Goal: Task Accomplishment & Management: Use online tool/utility

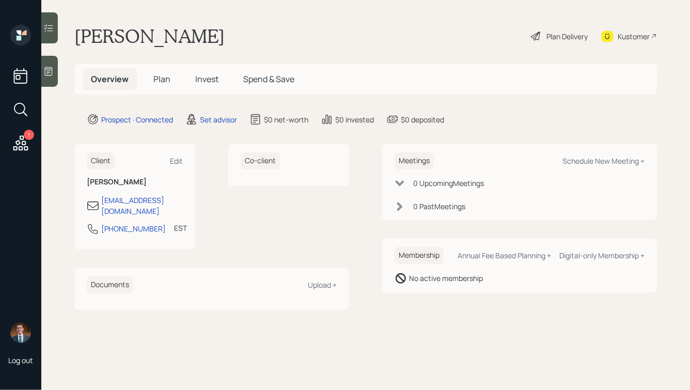
click at [52, 67] on icon at bounding box center [49, 71] width 8 height 9
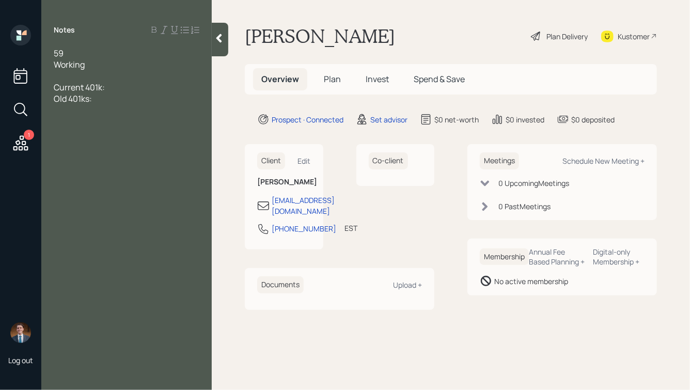
click at [137, 53] on div "59" at bounding box center [127, 53] width 146 height 11
click at [118, 97] on div "Old 401ks:" at bounding box center [127, 98] width 146 height 11
click at [102, 68] on div "Working" at bounding box center [127, 64] width 146 height 11
click at [105, 116] on div "Old 401ks:" at bounding box center [127, 121] width 146 height 11
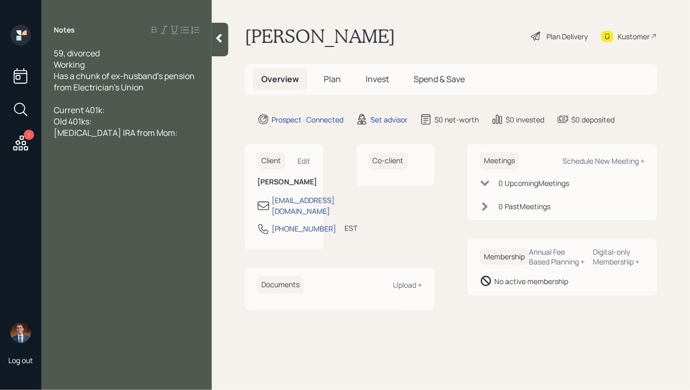
click at [119, 133] on span "[MEDICAL_DATA] IRA from Mom:" at bounding box center [116, 132] width 124 height 11
click at [187, 131] on div "[MEDICAL_DATA] IRA from Mom (died in [DATE]):" at bounding box center [127, 138] width 146 height 23
click at [184, 135] on div "[MEDICAL_DATA] IRA from Mom (died in [DATE]):" at bounding box center [127, 138] width 146 height 23
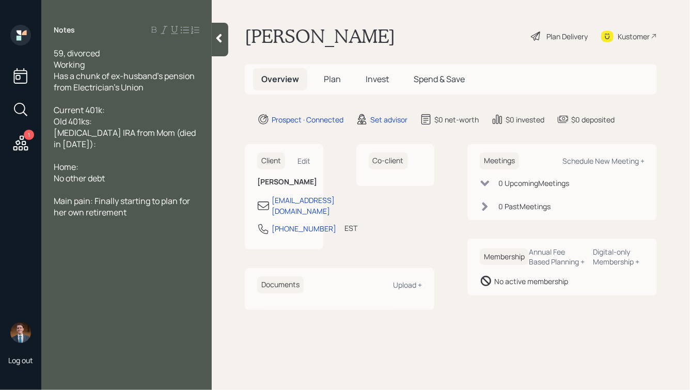
click at [94, 65] on div "Working" at bounding box center [127, 64] width 146 height 11
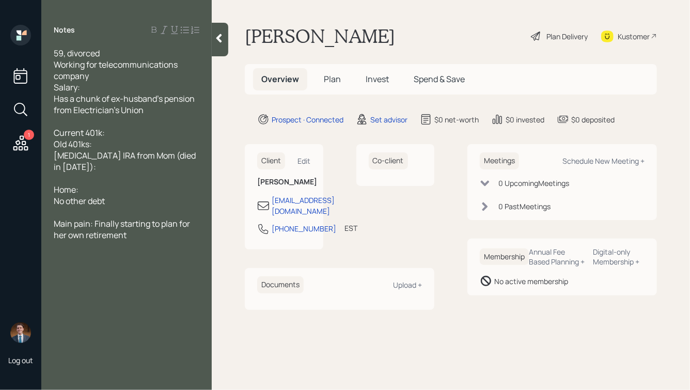
click at [113, 134] on div "Current 401k:" at bounding box center [127, 132] width 146 height 11
click at [138, 133] on div "Current 401k: ~$30k" at bounding box center [127, 132] width 146 height 11
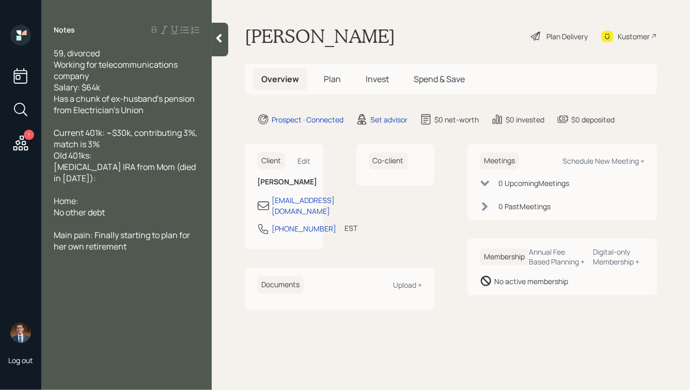
click at [147, 110] on div "Has a chunk of ex-husband's pension from Electrician's Union" at bounding box center [127, 104] width 146 height 23
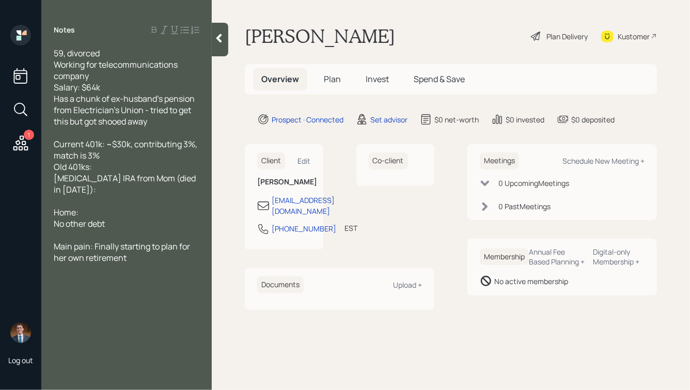
click at [112, 155] on div "Current 401k: ~$30k, contributing 3%, match is 3%" at bounding box center [127, 149] width 146 height 23
click at [89, 158] on span "Current 401k: ~$30k, contributing 3%, match is 3%" at bounding box center [126, 149] width 145 height 23
click at [98, 168] on div "Old 401ks:" at bounding box center [127, 166] width 146 height 11
click at [102, 207] on div "Home:" at bounding box center [127, 212] width 146 height 11
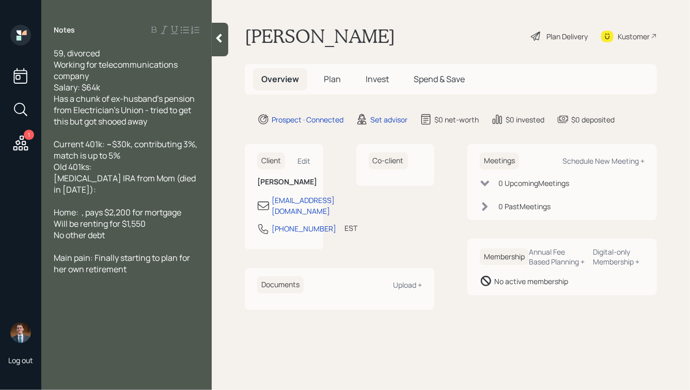
click at [79, 207] on span "Home: , pays $2,200 for mortgage" at bounding box center [118, 212] width 128 height 11
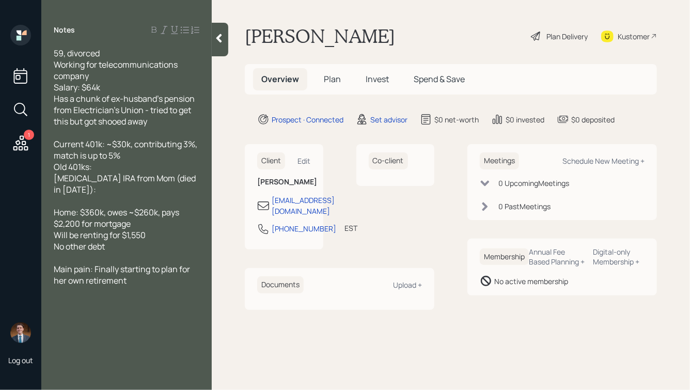
click at [139, 216] on div "Home: $360k, owes ~$260k, pays $2,200 for mortgage" at bounding box center [127, 218] width 146 height 23
click at [138, 269] on div "Main pain: Finally starting to plan for her own retirement" at bounding box center [127, 274] width 146 height 23
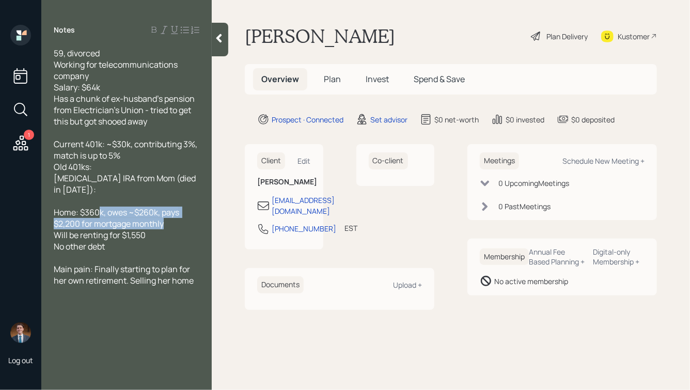
drag, startPoint x: 178, startPoint y: 214, endPoint x: 100, endPoint y: 206, distance: 78.4
click at [101, 207] on div "Home: $360k, owes ~$260k, pays $2,200 for mortgage monthly" at bounding box center [127, 218] width 146 height 23
click at [164, 217] on span "Home: $360k, owes ~$260k, pays $2,200 for mortgage monthly" at bounding box center [117, 218] width 127 height 23
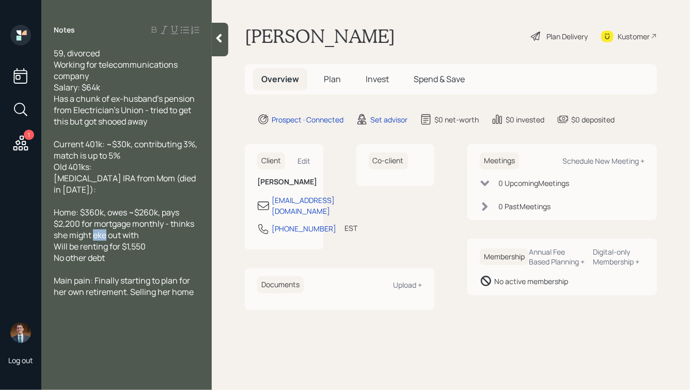
drag, startPoint x: 106, startPoint y: 225, endPoint x: 95, endPoint y: 226, distance: 10.9
click at [95, 226] on span "Home: $360k, owes ~$260k, pays $2,200 for mortgage monthly - thinks she might e…" at bounding box center [125, 224] width 142 height 34
click at [149, 226] on div "Home: $360k, owes ~$260k, pays $2,200 for mortgage monthly - thinks she might g…" at bounding box center [127, 224] width 146 height 34
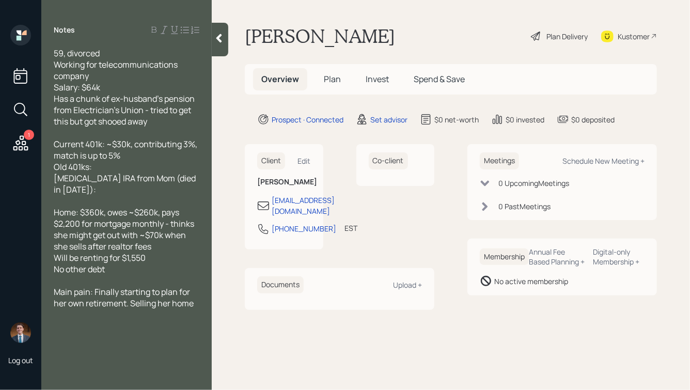
click at [115, 133] on div at bounding box center [127, 132] width 146 height 11
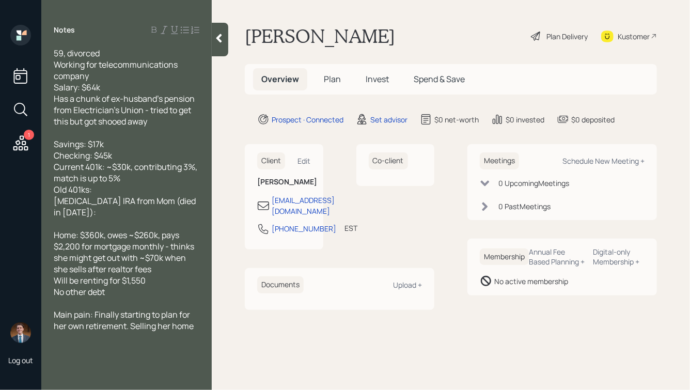
click at [183, 205] on div "[MEDICAL_DATA] IRA from Mom (died in [DATE]):" at bounding box center [127, 206] width 146 height 23
click at [59, 215] on span "[MEDICAL_DATA] IRA from Mom (died in [DATE]): ~$15k" at bounding box center [126, 206] width 144 height 23
click at [102, 190] on div "Old 401ks:" at bounding box center [127, 189] width 146 height 11
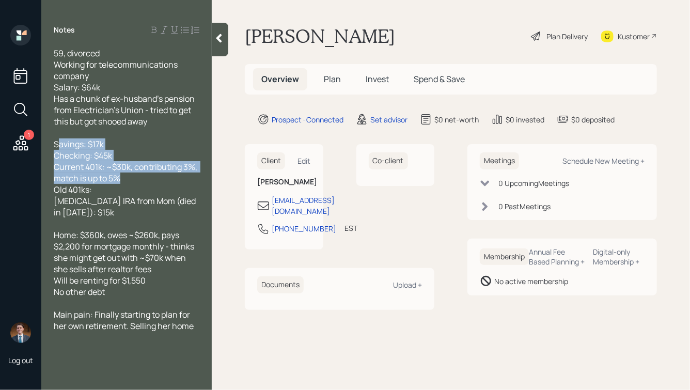
drag, startPoint x: 57, startPoint y: 145, endPoint x: 142, endPoint y: 189, distance: 96.1
click at [132, 183] on div "59, divorced Working for telecommunications company Salary: $64k Has a chunk of…" at bounding box center [127, 190] width 146 height 284
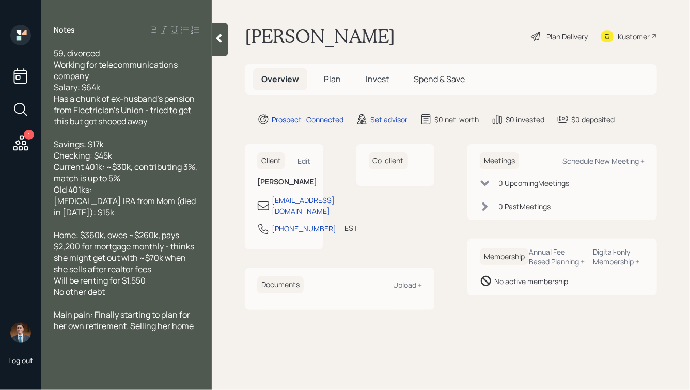
click at [142, 189] on div "Old 401ks:" at bounding box center [127, 189] width 146 height 11
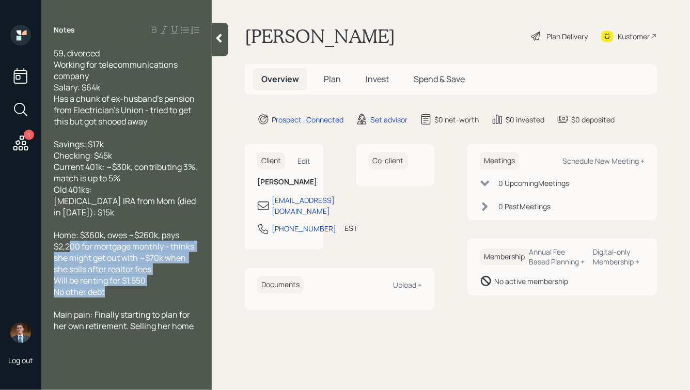
drag, startPoint x: 117, startPoint y: 283, endPoint x: 56, endPoint y: 227, distance: 82.6
click at [56, 227] on div "59, divorced Working for telecommunications company Salary: $64k Has a chunk of…" at bounding box center [127, 190] width 146 height 284
click at [110, 246] on span "Home: $360k, owes ~$260k, pays $2,200 for mortgage monthly - thinks she might g…" at bounding box center [125, 251] width 142 height 45
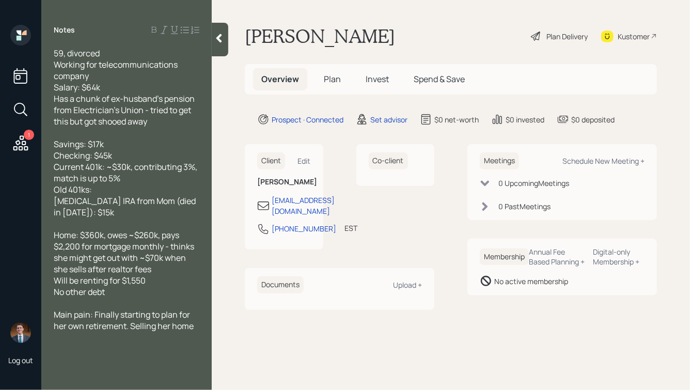
click at [163, 126] on div "Has a chunk of ex-husband's pension from Electrician's Union - tried to get thi…" at bounding box center [127, 110] width 146 height 34
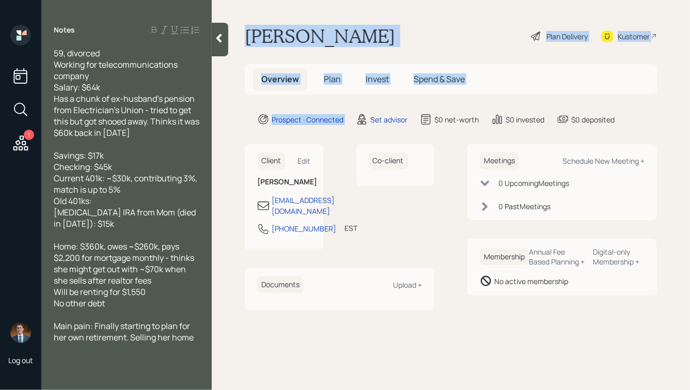
drag, startPoint x: 247, startPoint y: 33, endPoint x: 404, endPoint y: 104, distance: 171.7
click at [404, 104] on main "[PERSON_NAME] Plan Delivery Kustomer Overview Plan Invest Spend & Save Prospect…" at bounding box center [451, 195] width 478 height 390
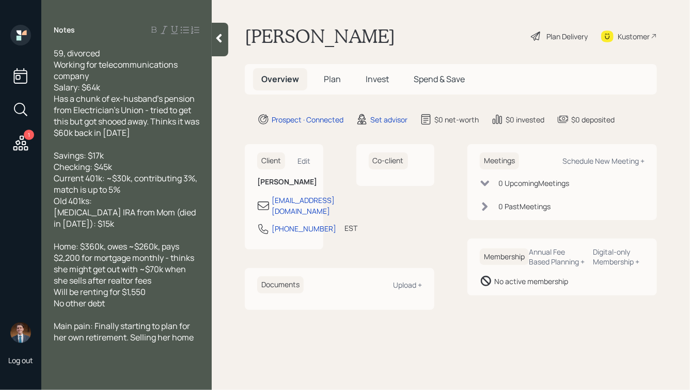
click at [610, 140] on main "[PERSON_NAME] Plan Delivery Kustomer Overview Plan Invest Spend & Save Prospect…" at bounding box center [451, 195] width 478 height 390
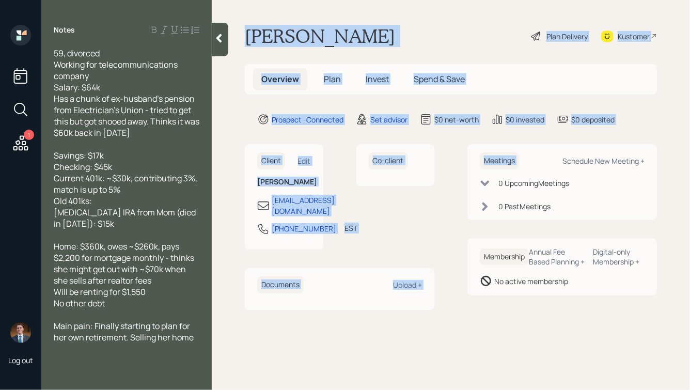
drag, startPoint x: 641, startPoint y: 136, endPoint x: 378, endPoint y: -18, distance: 304.8
click at [378, 0] on html "1 Log out Notes 59, divorced Working for telecommunications company Salary: $64…" at bounding box center [345, 195] width 690 height 390
click at [366, 14] on main "[PERSON_NAME] Plan Delivery Kustomer Overview Plan Invest Spend & Save Prospect…" at bounding box center [451, 195] width 478 height 390
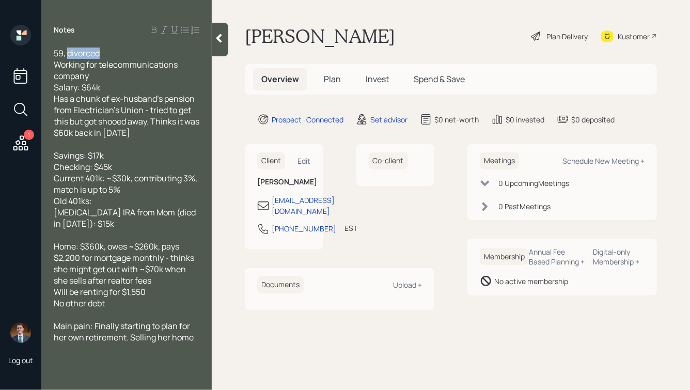
drag, startPoint x: 103, startPoint y: 52, endPoint x: 68, endPoint y: 54, distance: 35.2
click at [68, 54] on div "59, divorced" at bounding box center [127, 53] width 146 height 11
click at [222, 37] on icon at bounding box center [219, 38] width 10 height 10
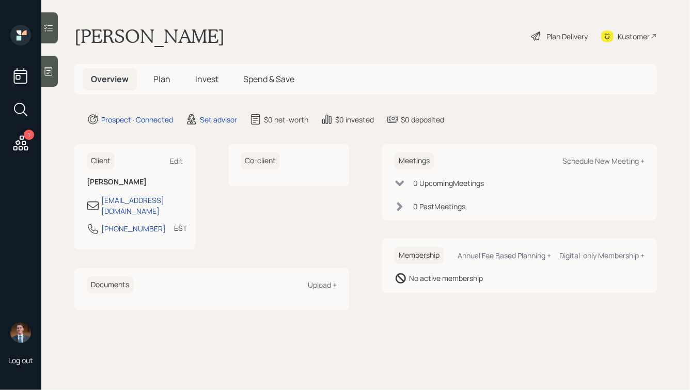
click at [55, 79] on div at bounding box center [49, 71] width 17 height 31
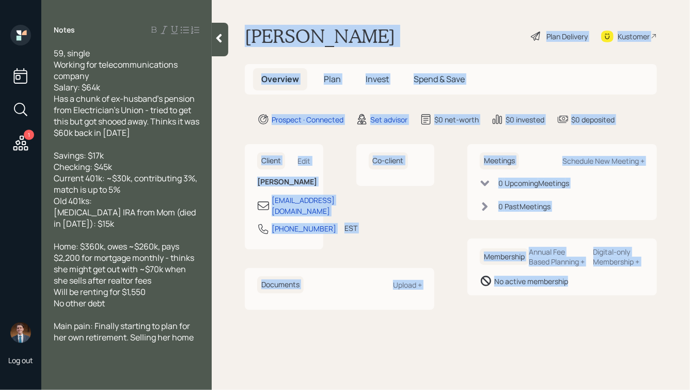
drag, startPoint x: 241, startPoint y: 31, endPoint x: 547, endPoint y: 300, distance: 407.7
click at [547, 300] on main "[PERSON_NAME] Plan Delivery Kustomer Overview Plan Invest Spend & Save Prospect…" at bounding box center [451, 195] width 478 height 390
click at [547, 295] on div "Membership Annual Fee Based Planning + Digital-only Membership + No active memb…" at bounding box center [562, 267] width 190 height 57
drag, startPoint x: 596, startPoint y: 317, endPoint x: 367, endPoint y: 18, distance: 377.2
click at [367, 18] on main "[PERSON_NAME] Plan Delivery Kustomer Overview Plan Invest Spend & Save Prospect…" at bounding box center [451, 195] width 478 height 390
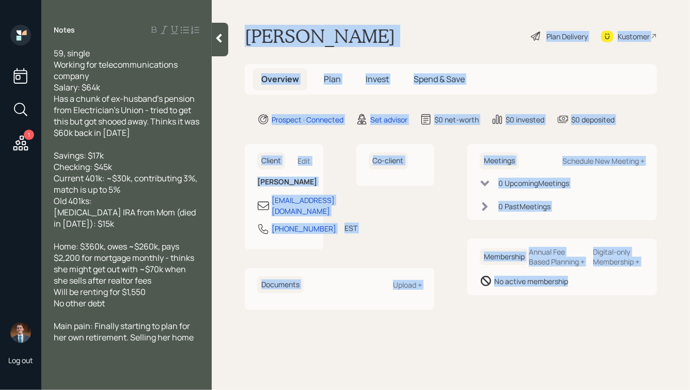
click at [340, 36] on h1 "[PERSON_NAME]" at bounding box center [320, 36] width 150 height 23
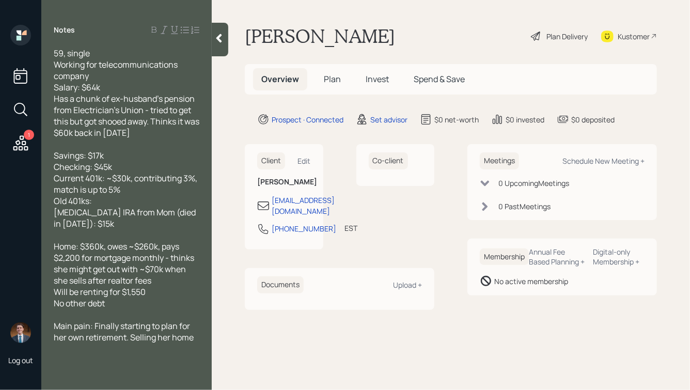
click at [218, 39] on icon at bounding box center [219, 38] width 6 height 9
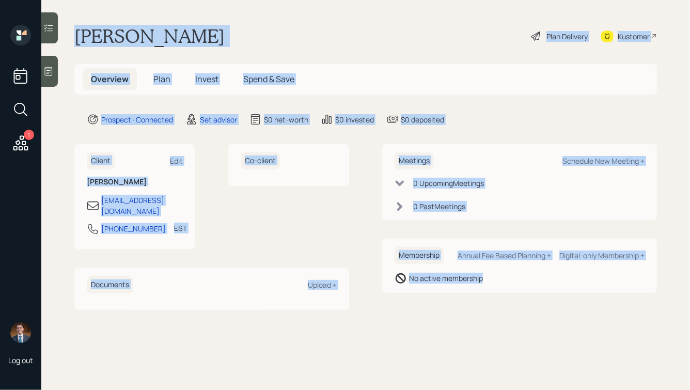
drag, startPoint x: 74, startPoint y: 34, endPoint x: 473, endPoint y: 303, distance: 481.4
click at [473, 303] on main "[PERSON_NAME] Plan Delivery Kustomer Overview Plan Invest Spend & Save Prospect…" at bounding box center [365, 195] width 649 height 390
drag, startPoint x: 520, startPoint y: 303, endPoint x: 249, endPoint y: 44, distance: 374.4
click at [249, 44] on main "[PERSON_NAME] Plan Delivery Kustomer Overview Plan Invest Spend & Save Prospect…" at bounding box center [365, 195] width 649 height 390
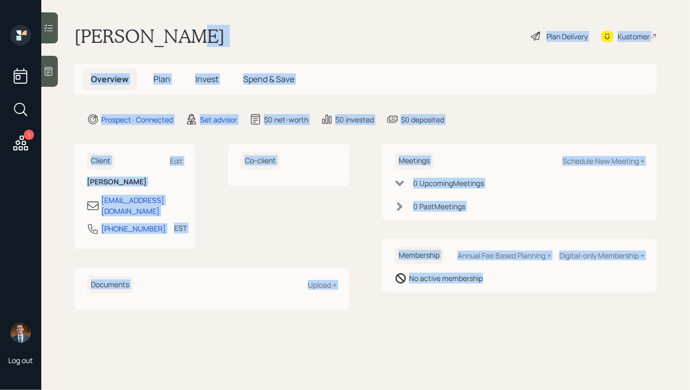
click at [249, 44] on div "[PERSON_NAME] Plan Delivery Kustomer" at bounding box center [365, 36] width 583 height 23
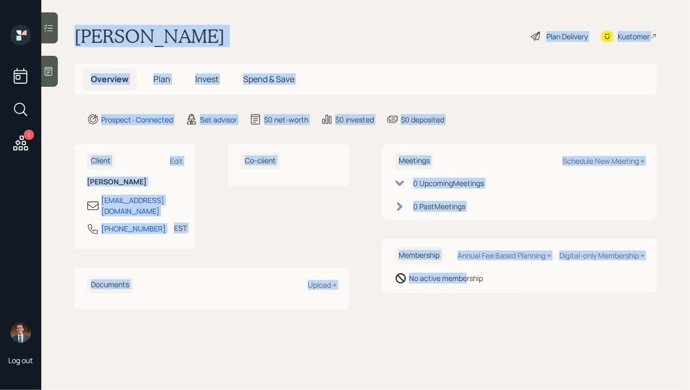
drag, startPoint x: 75, startPoint y: 30, endPoint x: 465, endPoint y: 279, distance: 463.0
click at [465, 279] on main "[PERSON_NAME] Plan Delivery Kustomer Overview Plan Invest Spend & Save Prospect…" at bounding box center [365, 195] width 649 height 390
click at [465, 279] on div "No active membership" at bounding box center [446, 278] width 74 height 11
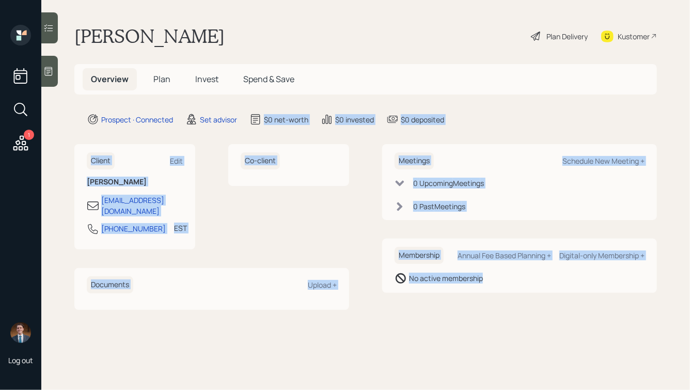
drag, startPoint x: 505, startPoint y: 284, endPoint x: 227, endPoint y: 60, distance: 356.7
click at [228, 62] on main "[PERSON_NAME] Plan Delivery Kustomer Overview Plan Invest Spend & Save Prospect…" at bounding box center [365, 195] width 649 height 390
click at [227, 60] on main "[PERSON_NAME] Plan Delivery Kustomer Overview Plan Invest Spend & Save Prospect…" at bounding box center [365, 195] width 649 height 390
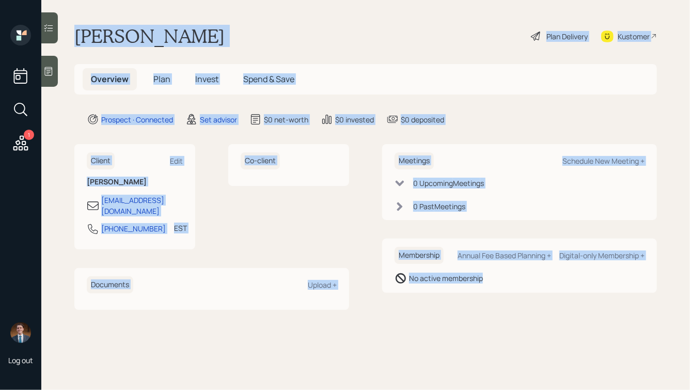
drag, startPoint x: 73, startPoint y: 33, endPoint x: 499, endPoint y: 285, distance: 494.8
click at [499, 285] on main "[PERSON_NAME] Plan Delivery Kustomer Overview Plan Invest Spend & Save Prospect…" at bounding box center [365, 195] width 649 height 390
click at [499, 285] on div "Membership Annual Fee Based Planning + Digital-only Membership + No active memb…" at bounding box center [519, 266] width 275 height 54
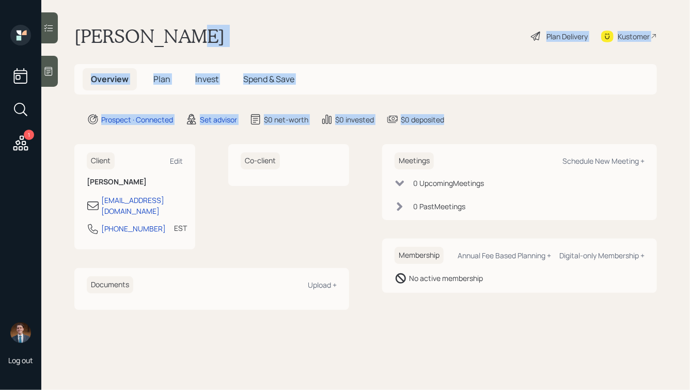
drag, startPoint x: 493, startPoint y: 121, endPoint x: 224, endPoint y: 25, distance: 285.2
click at [225, 26] on main "[PERSON_NAME] Plan Delivery Kustomer Overview Plan Invest Spend & Save Prospect…" at bounding box center [365, 195] width 649 height 390
click at [224, 25] on div "[PERSON_NAME] Plan Delivery Kustomer" at bounding box center [365, 36] width 583 height 23
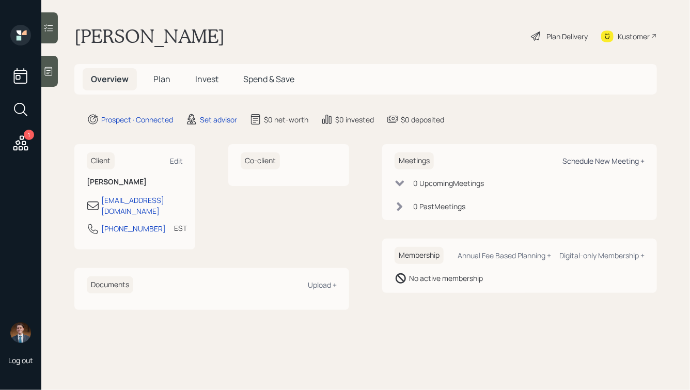
click at [600, 161] on div "Schedule New Meeting +" at bounding box center [603, 161] width 82 height 10
select select "round-[PERSON_NAME]"
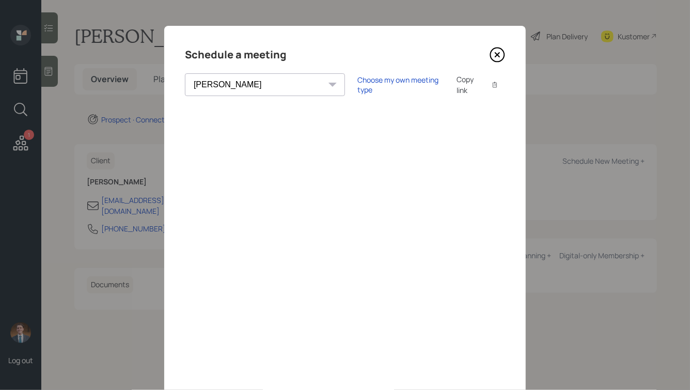
click at [357, 79] on div "Choose my own meeting type Copy link Copy text" at bounding box center [431, 85] width 148 height 22
click at [357, 83] on div "Choose my own meeting type" at bounding box center [400, 85] width 87 height 20
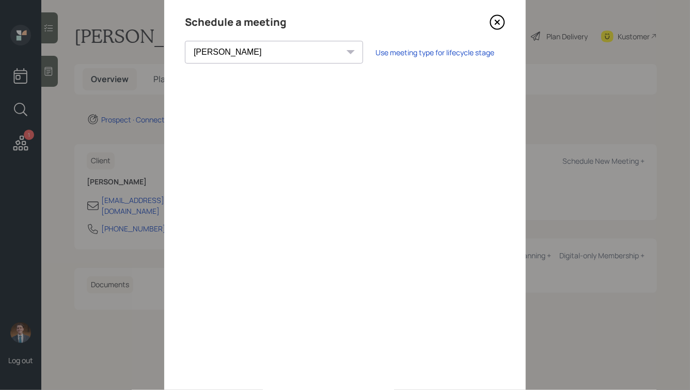
scroll to position [34, 0]
click at [501, 22] on icon at bounding box center [497, 20] width 15 height 15
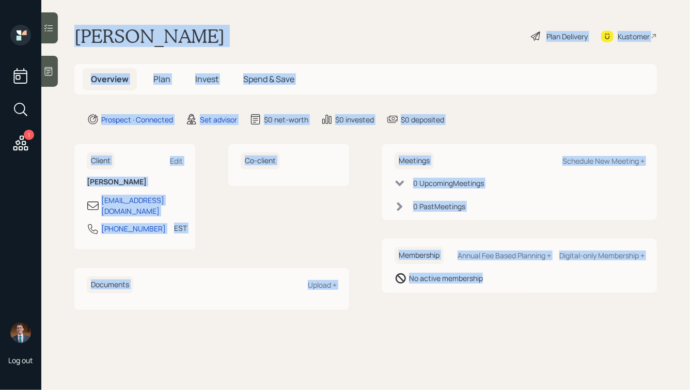
drag, startPoint x: 74, startPoint y: 34, endPoint x: 490, endPoint y: 287, distance: 487.1
click at [490, 287] on main "[PERSON_NAME] Plan Delivery Kustomer Overview Plan Invest Spend & Save Prospect…" at bounding box center [365, 195] width 649 height 390
click at [490, 287] on div "Membership Annual Fee Based Planning + Digital-only Membership + No active memb…" at bounding box center [519, 266] width 275 height 54
drag, startPoint x: 74, startPoint y: 34, endPoint x: 544, endPoint y: 302, distance: 541.0
click at [544, 302] on main "[PERSON_NAME] Plan Delivery Kustomer Overview Plan Invest Spend & Save Prospect…" at bounding box center [365, 195] width 649 height 390
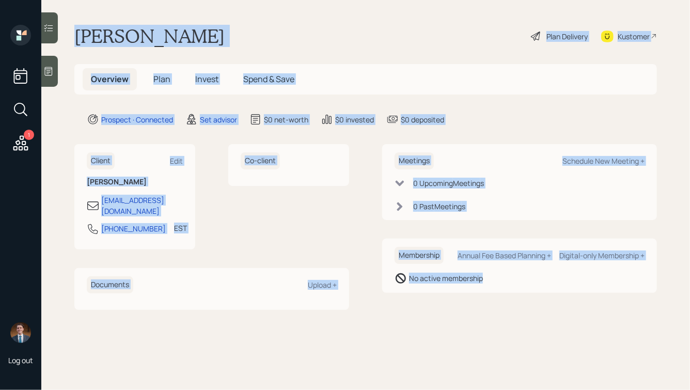
click at [544, 302] on main "[PERSON_NAME] Plan Delivery Kustomer Overview Plan Invest Spend & Save Prospect…" at bounding box center [365, 195] width 649 height 390
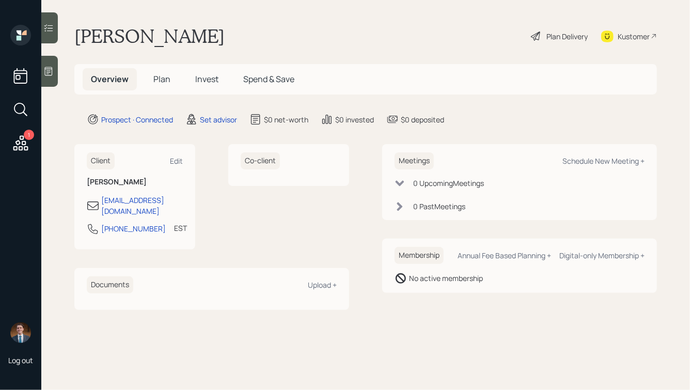
click at [160, 80] on span "Plan" at bounding box center [161, 78] width 17 height 11
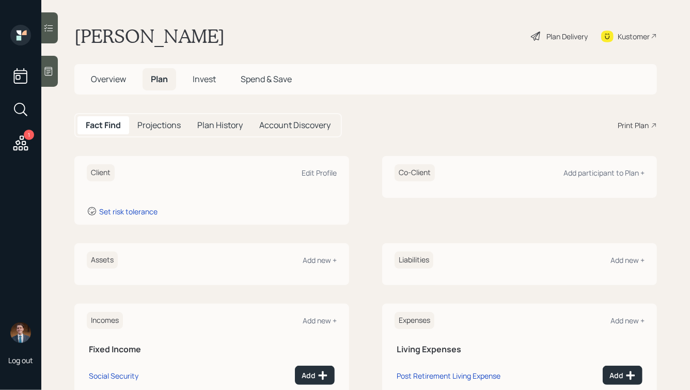
click at [299, 133] on div "Account Discovery" at bounding box center [295, 125] width 88 height 18
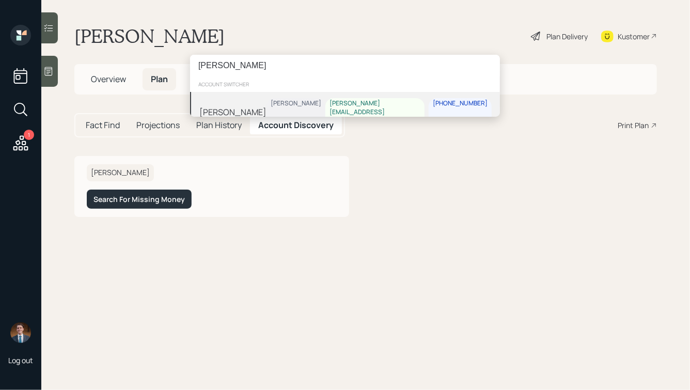
type input "[PERSON_NAME]"
click at [272, 106] on div "[PERSON_NAME] [PERSON_NAME] Coleman [EMAIL_ADDRESS][DOMAIN_NAME] [PHONE_NUMBER]" at bounding box center [345, 112] width 310 height 40
